Goal: Information Seeking & Learning: Learn about a topic

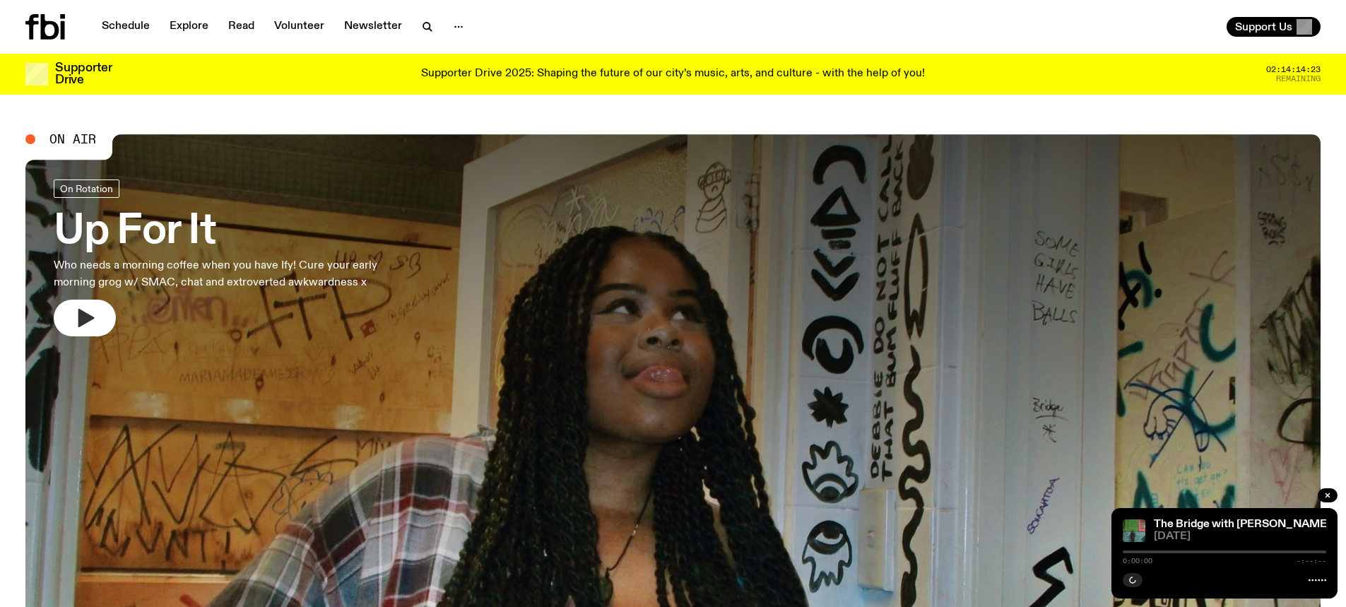
click at [97, 322] on button "button" at bounding box center [85, 318] width 62 height 37
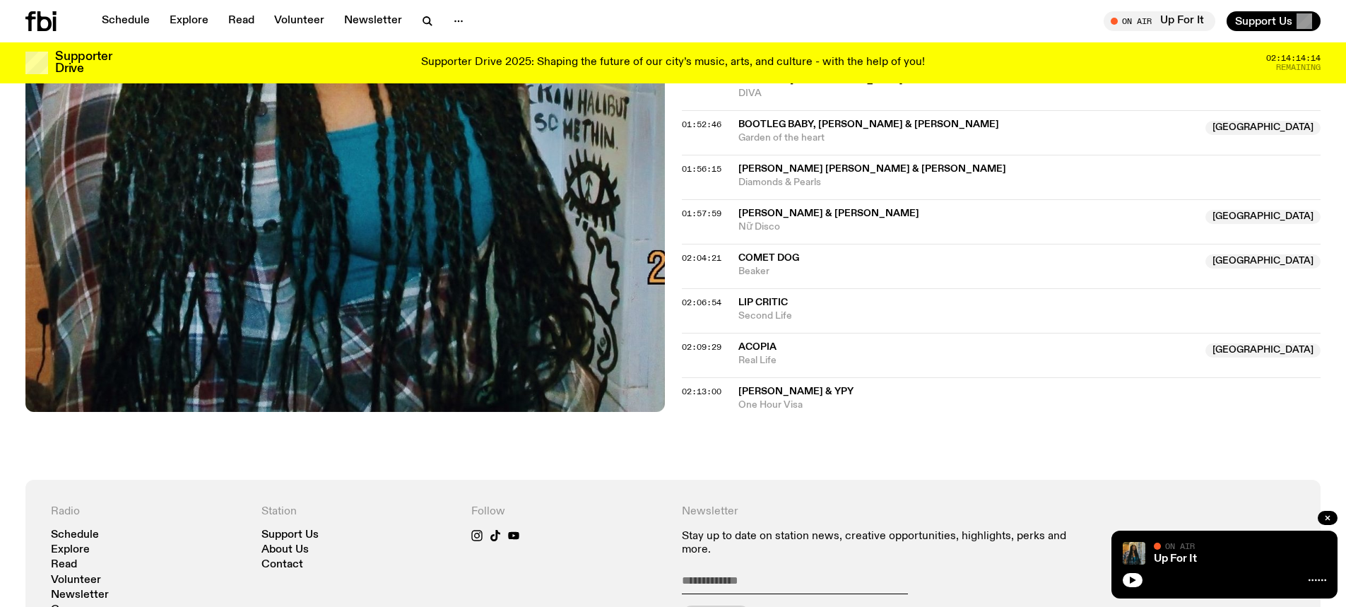
scroll to position [1402, 0]
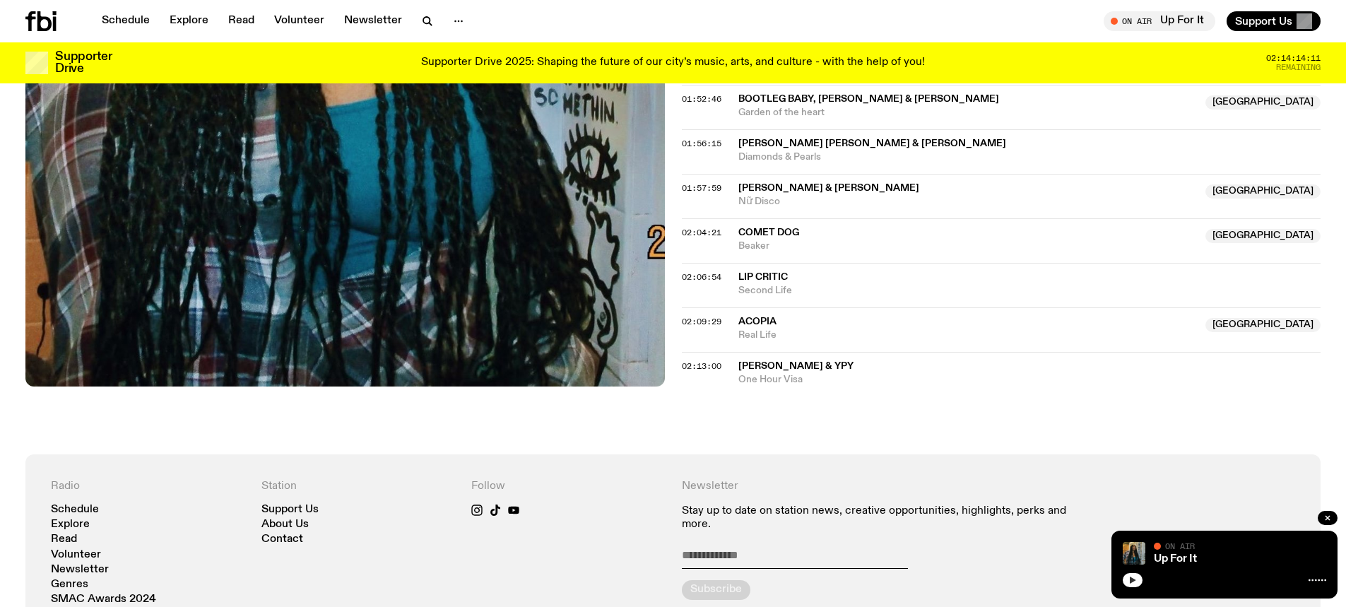
click at [1132, 584] on button "button" at bounding box center [1133, 580] width 20 height 14
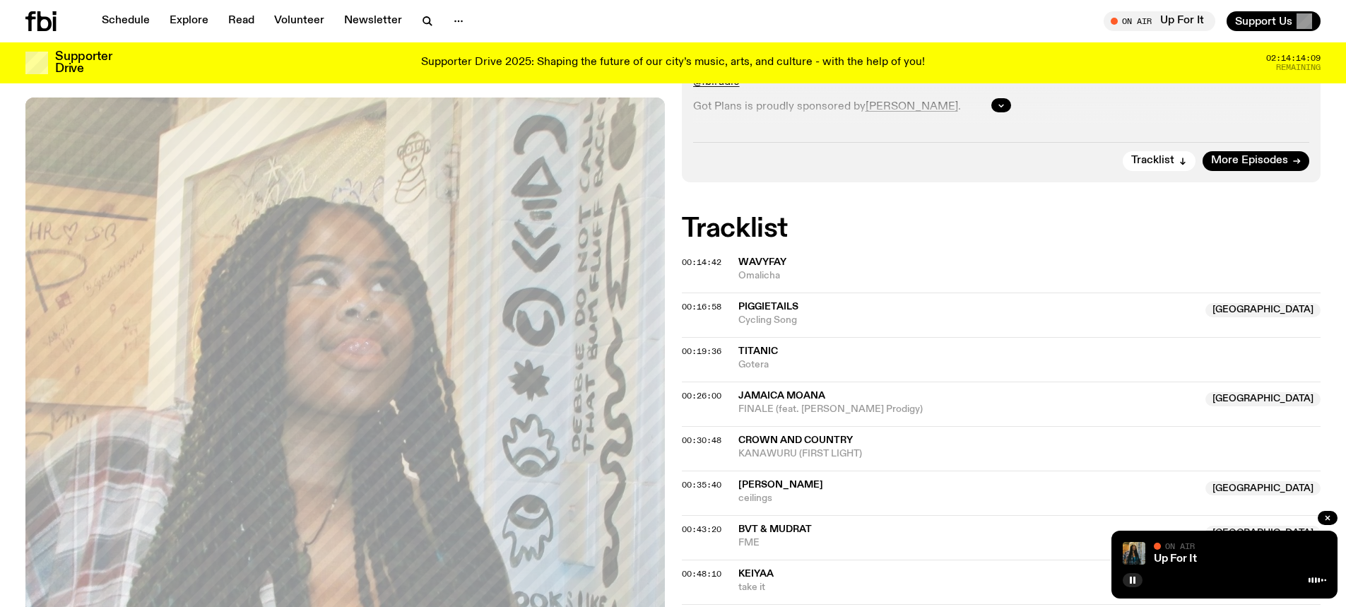
scroll to position [413, 0]
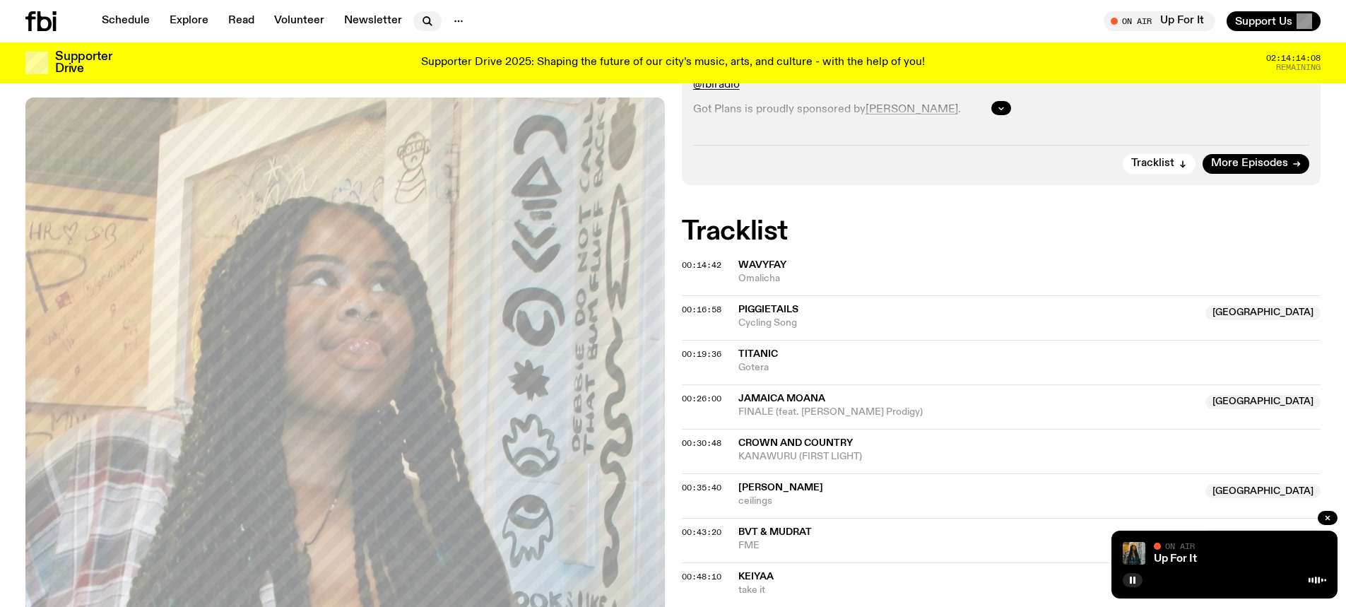
click at [420, 25] on icon "button" at bounding box center [427, 21] width 17 height 17
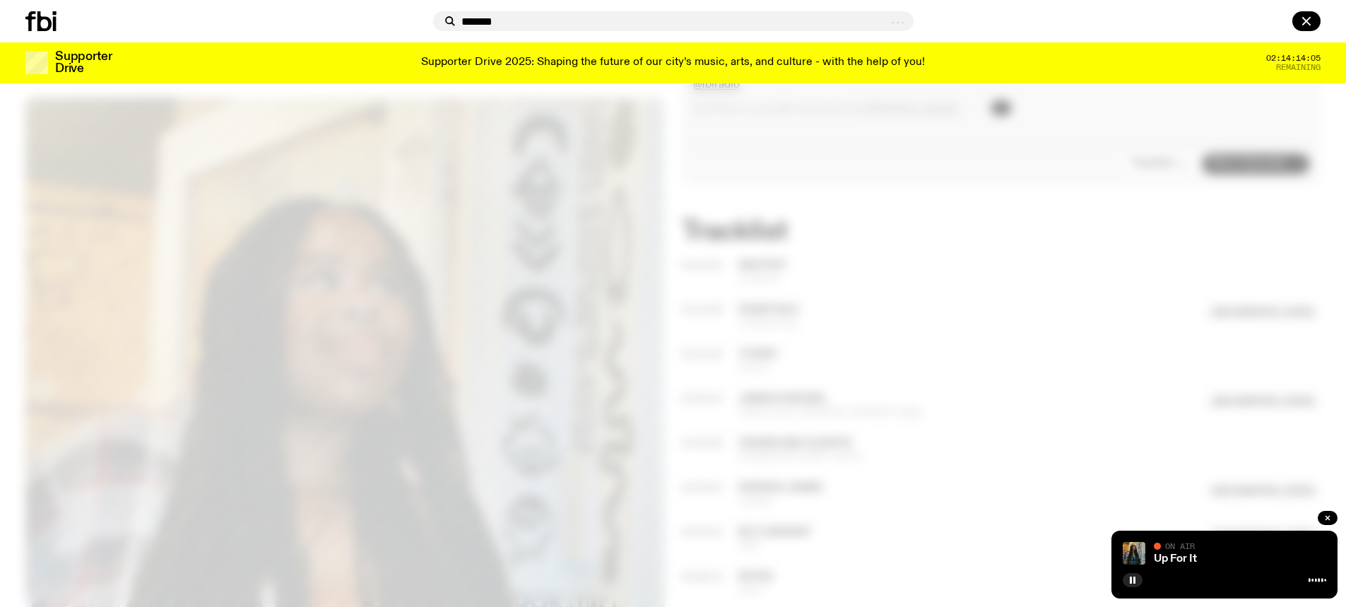
type input "*******"
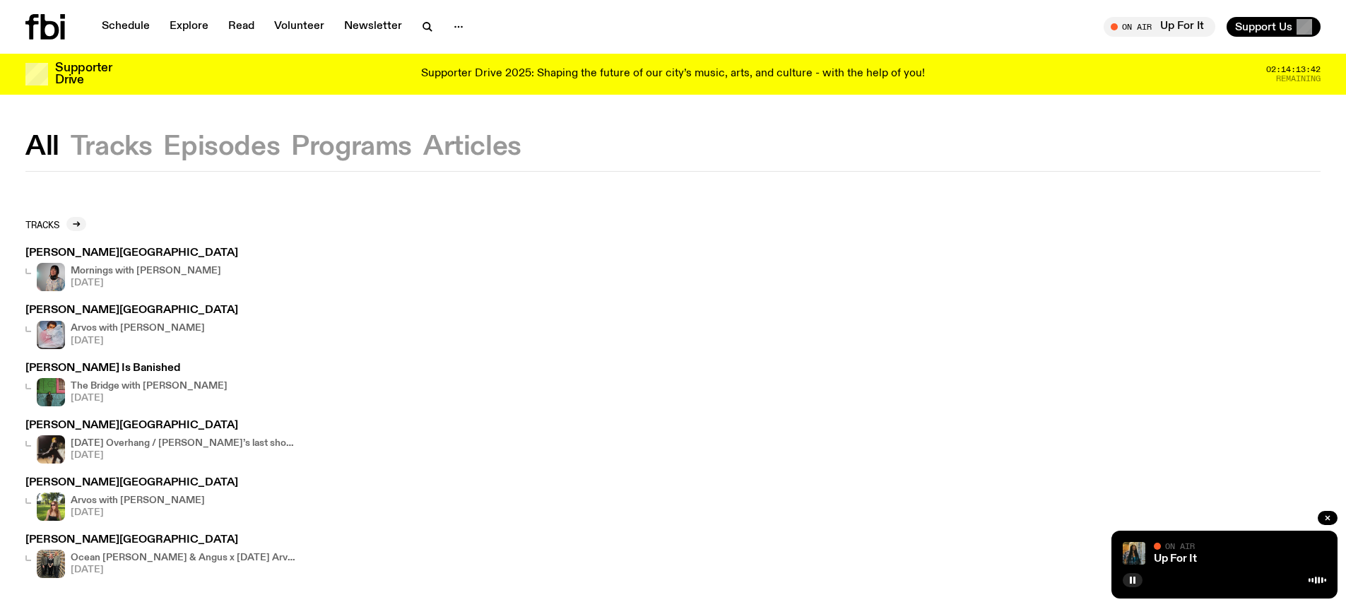
click at [100, 266] on div "Mornings with [PERSON_NAME] [DATE]" at bounding box center [146, 277] width 150 height 28
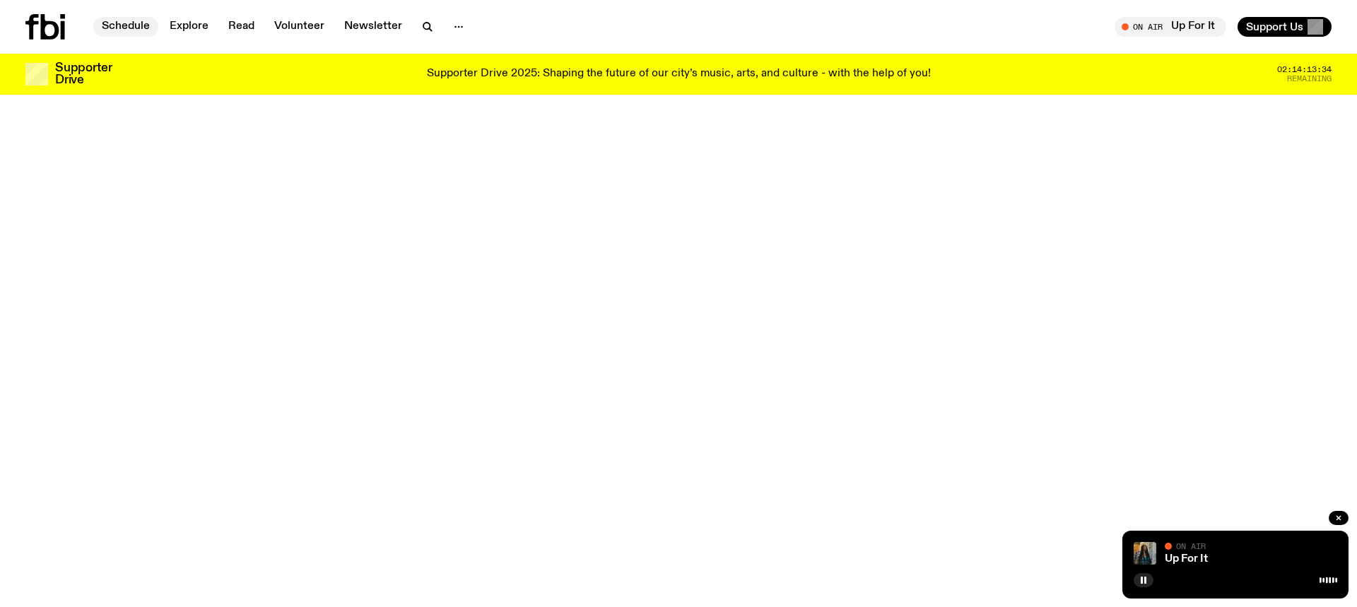
click at [119, 28] on link "Schedule" at bounding box center [125, 27] width 65 height 20
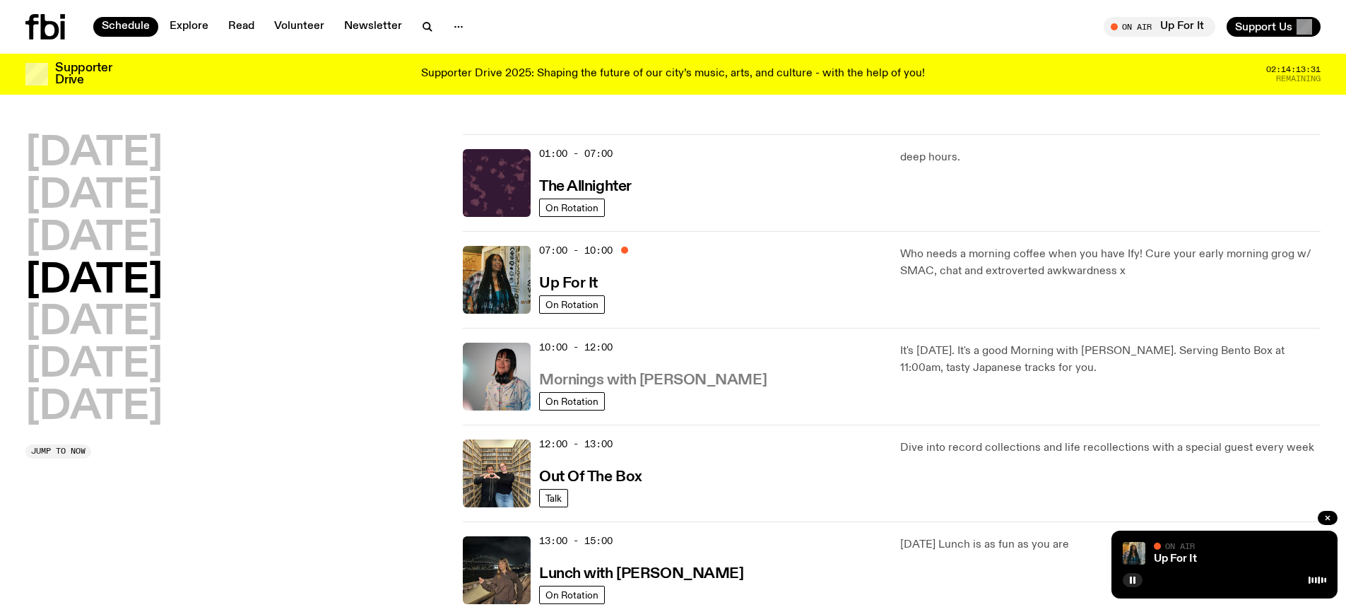
click at [611, 382] on h3 "Mornings with [PERSON_NAME]" at bounding box center [652, 380] width 227 height 15
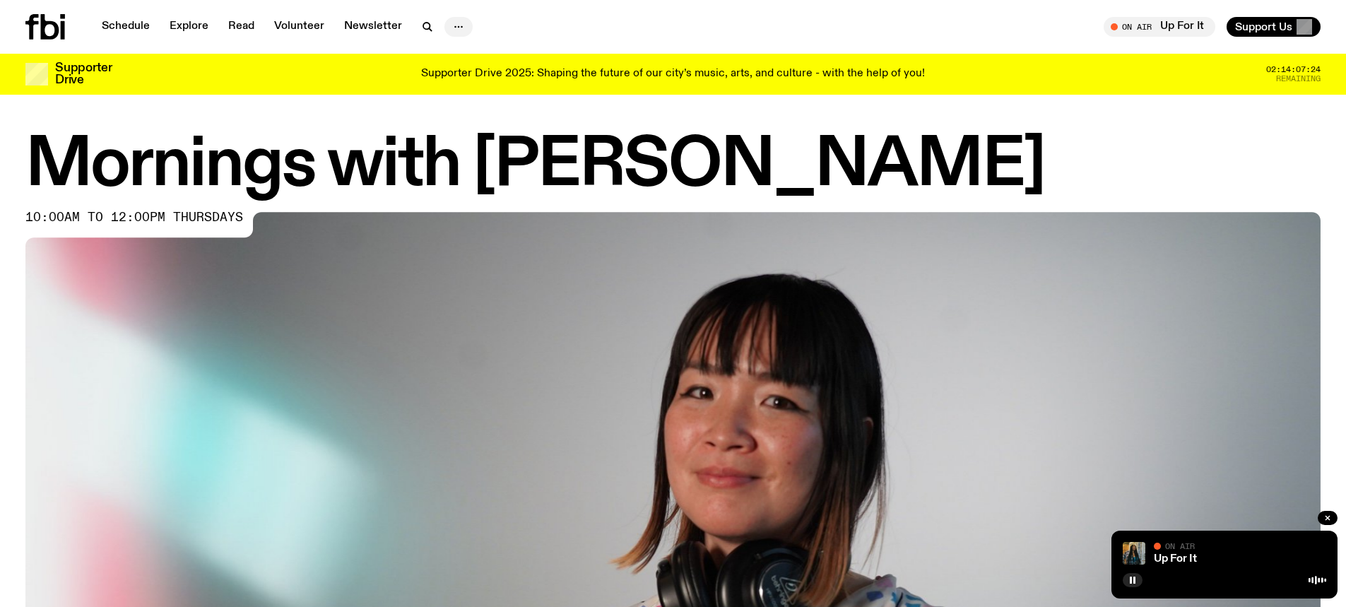
click at [454, 29] on icon "button" at bounding box center [458, 26] width 17 height 17
click at [178, 25] on link "Explore" at bounding box center [189, 27] width 56 height 20
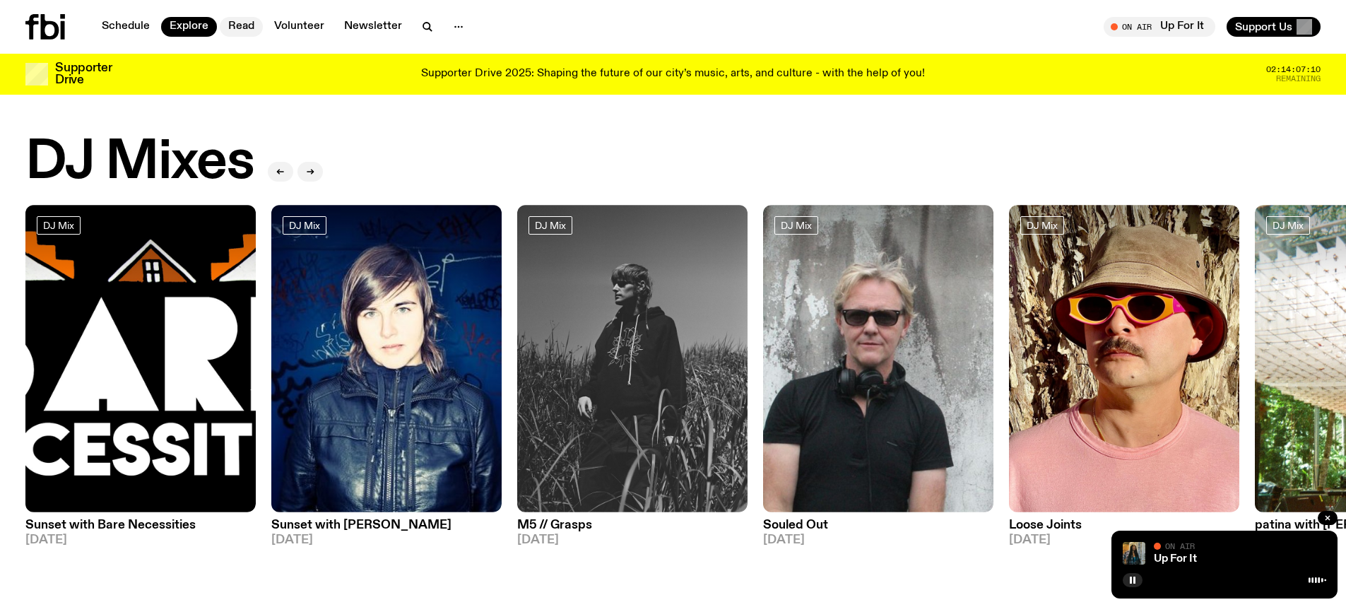
click at [237, 30] on link "Read" at bounding box center [241, 27] width 43 height 20
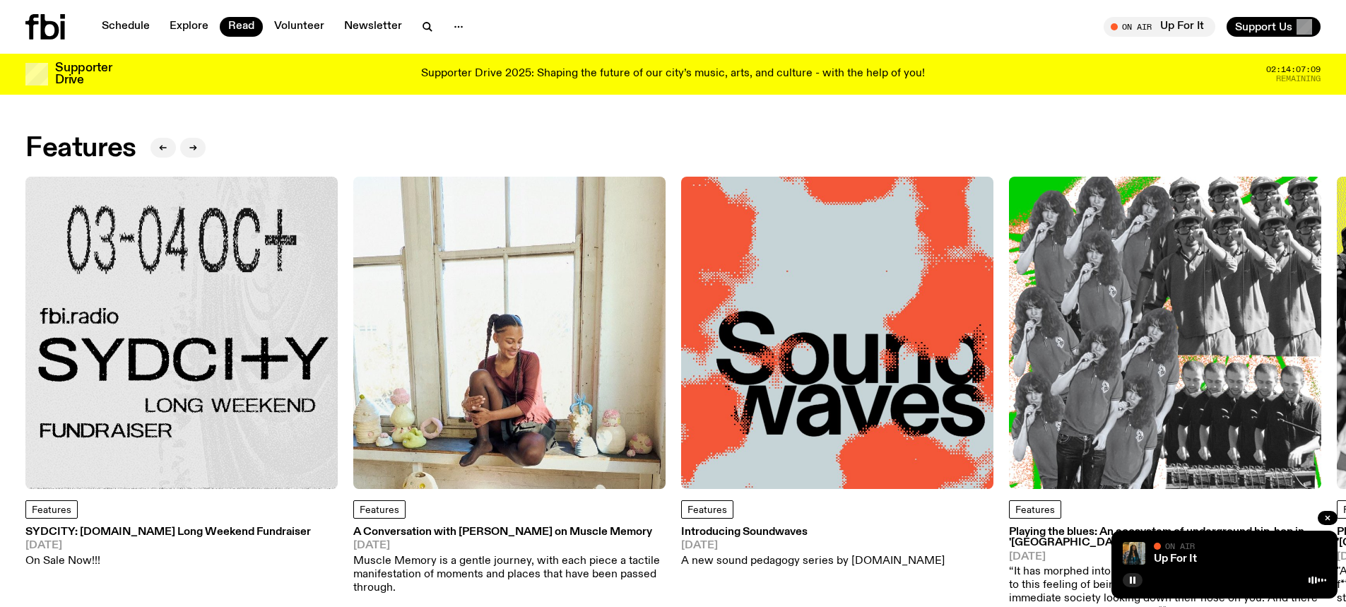
click at [300, 321] on img at bounding box center [181, 333] width 312 height 312
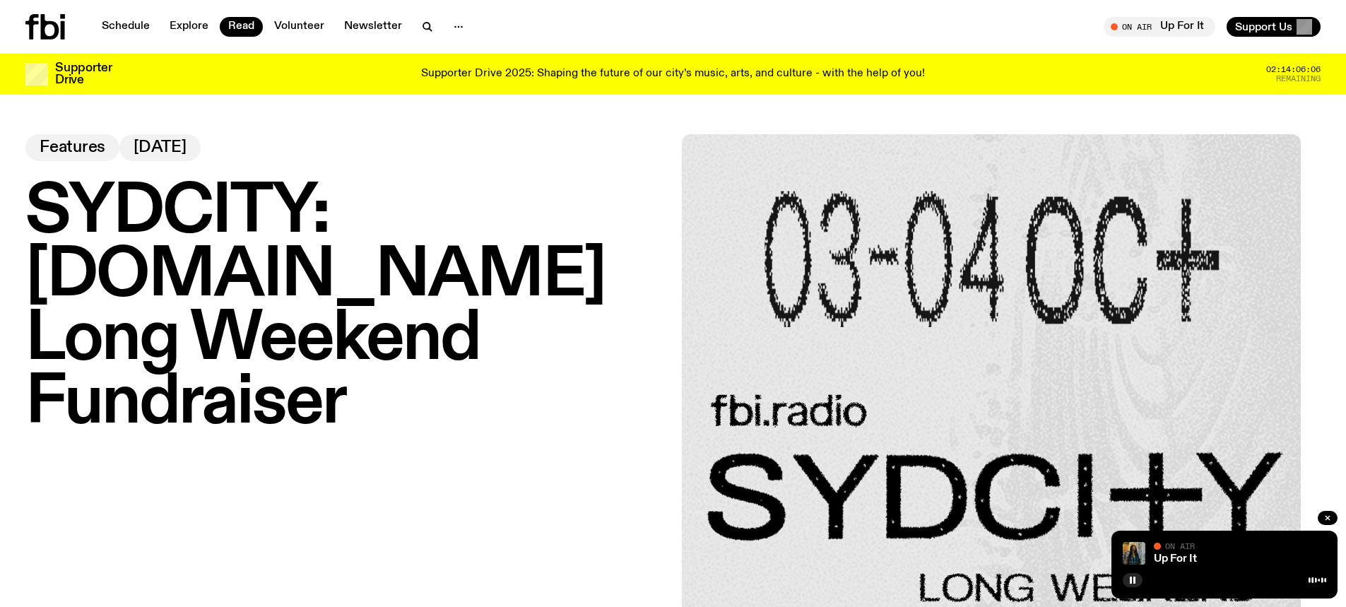
click at [48, 32] on icon at bounding box center [45, 26] width 40 height 25
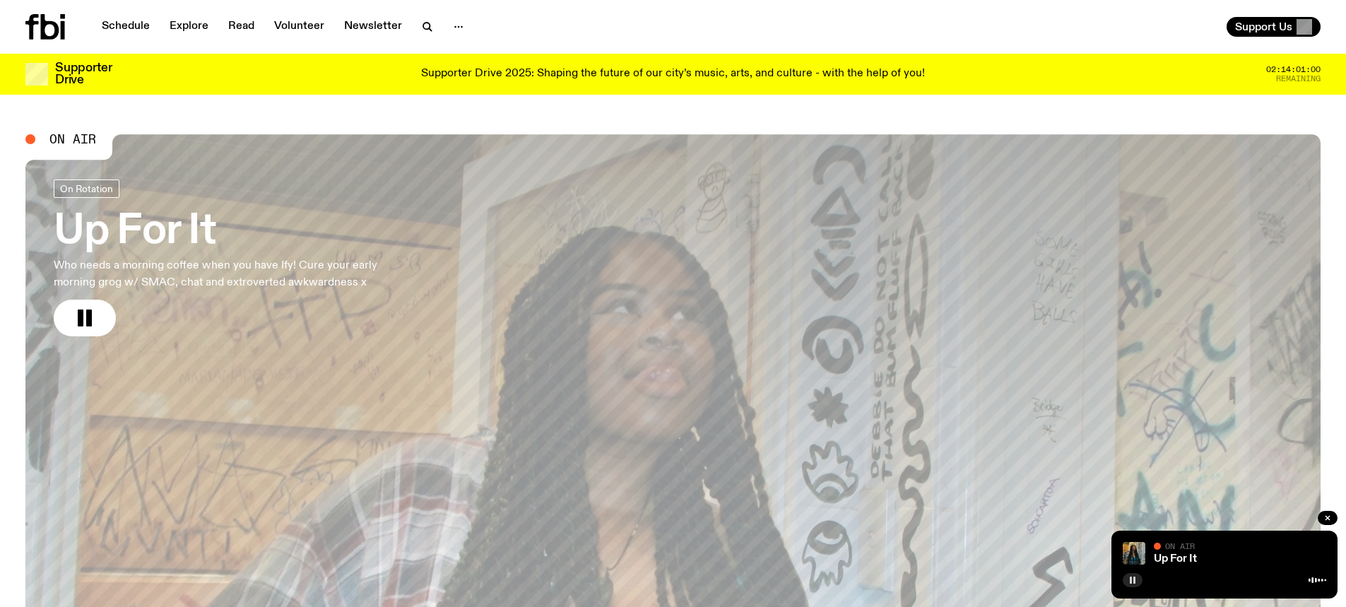
click at [1125, 575] on button "button" at bounding box center [1133, 580] width 20 height 14
